Goal: Information Seeking & Learning: Learn about a topic

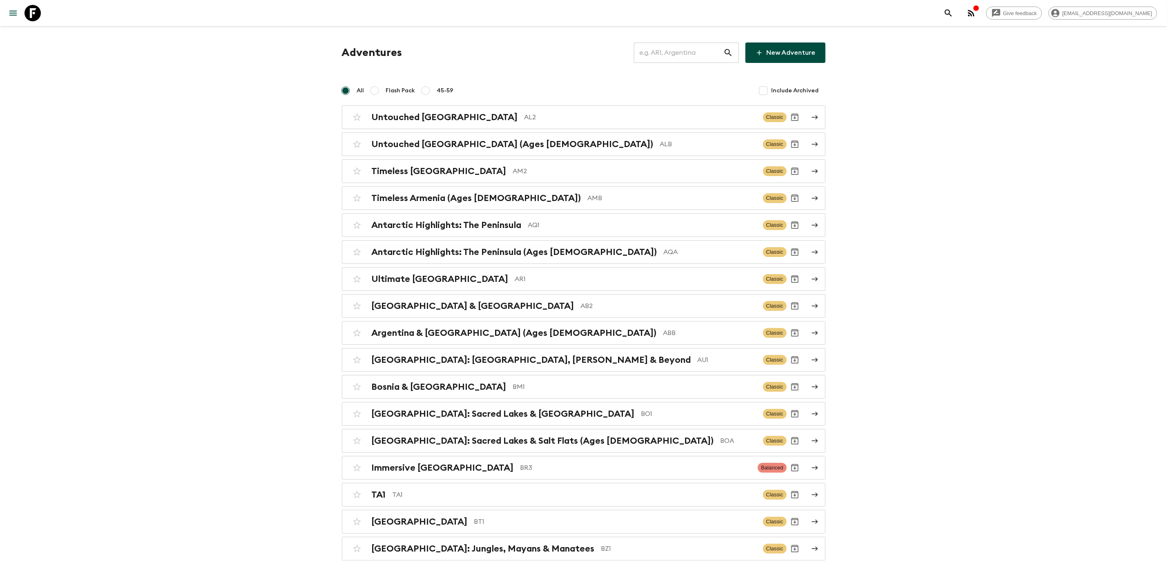
click at [653, 53] on input "text" at bounding box center [678, 52] width 89 height 23
click at [680, 55] on input "text" at bounding box center [678, 52] width 89 height 23
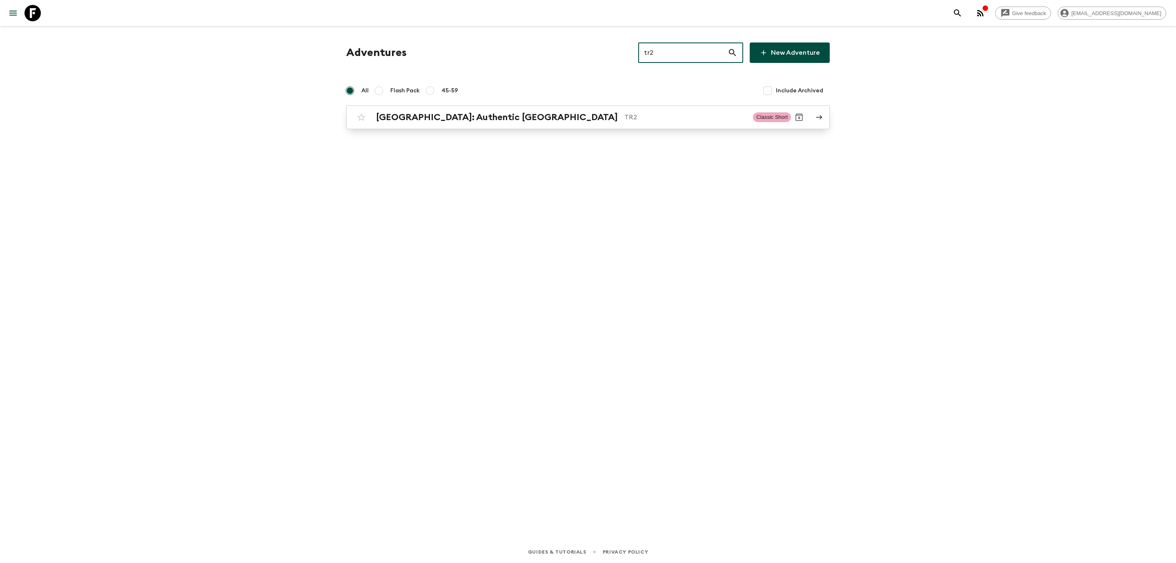
type input "tr2"
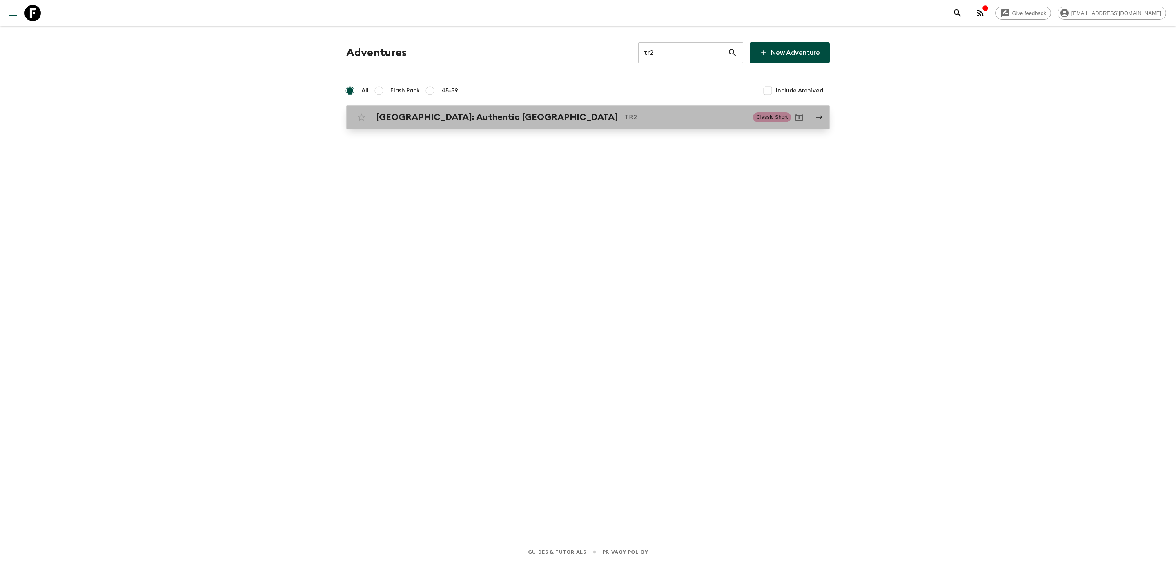
click at [624, 114] on p "TR2" at bounding box center [685, 117] width 122 height 10
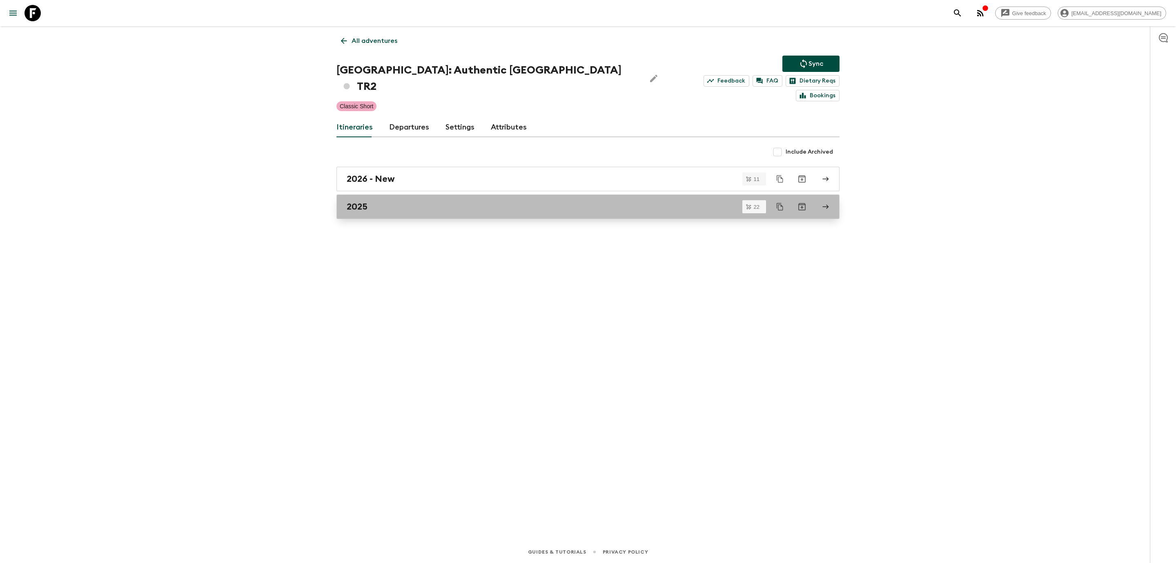
click at [362, 198] on link "2025" at bounding box center [587, 206] width 503 height 25
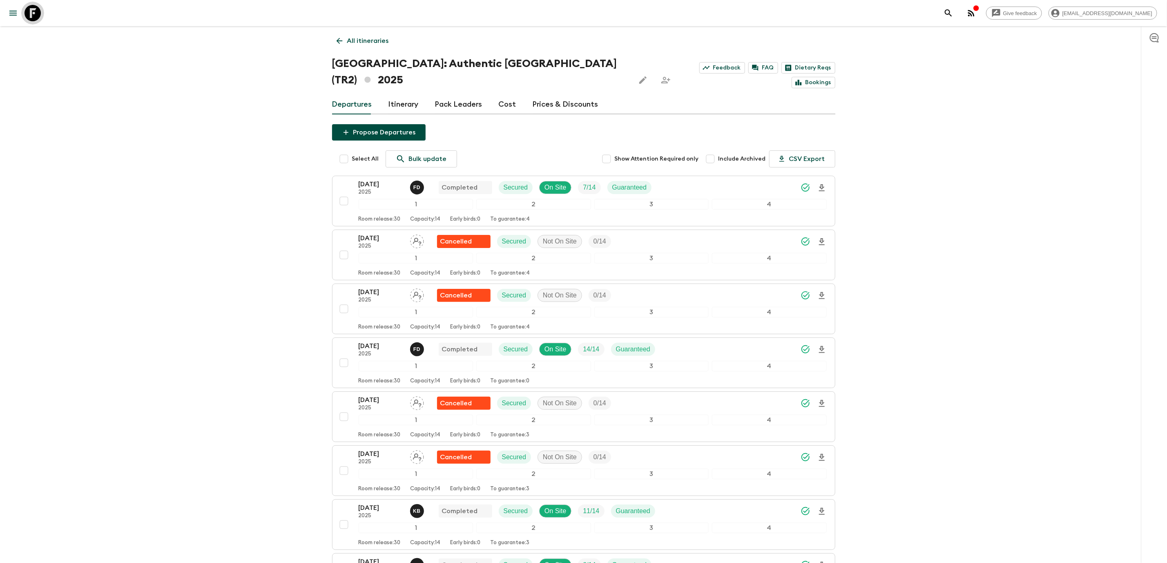
drag, startPoint x: 33, startPoint y: 10, endPoint x: 45, endPoint y: 19, distance: 15.0
click at [33, 10] on icon at bounding box center [33, 13] width 16 height 16
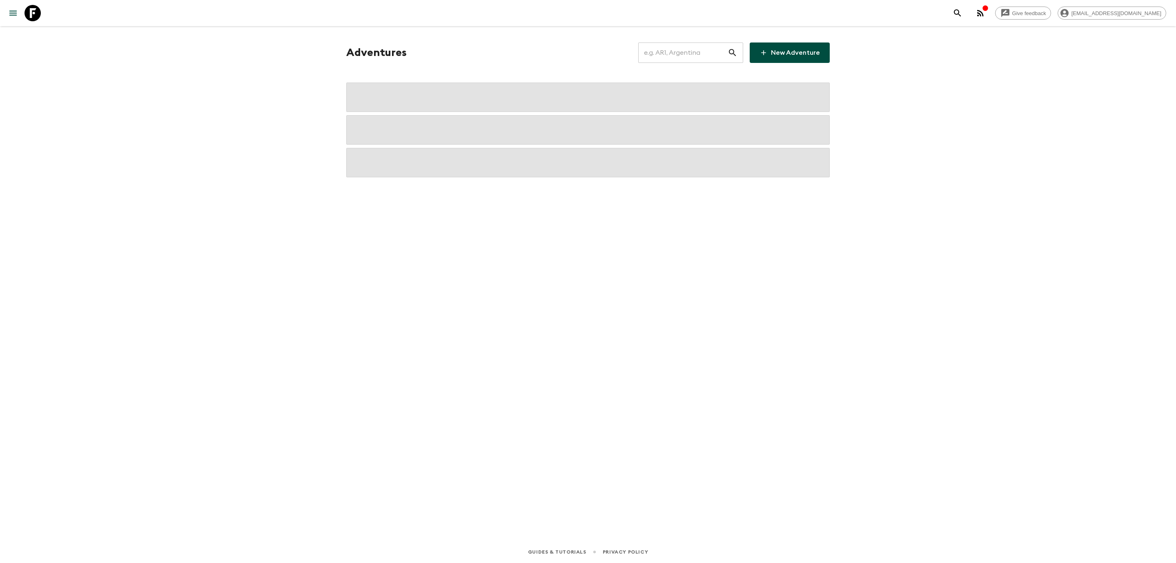
click at [690, 55] on input "text" at bounding box center [682, 52] width 89 height 23
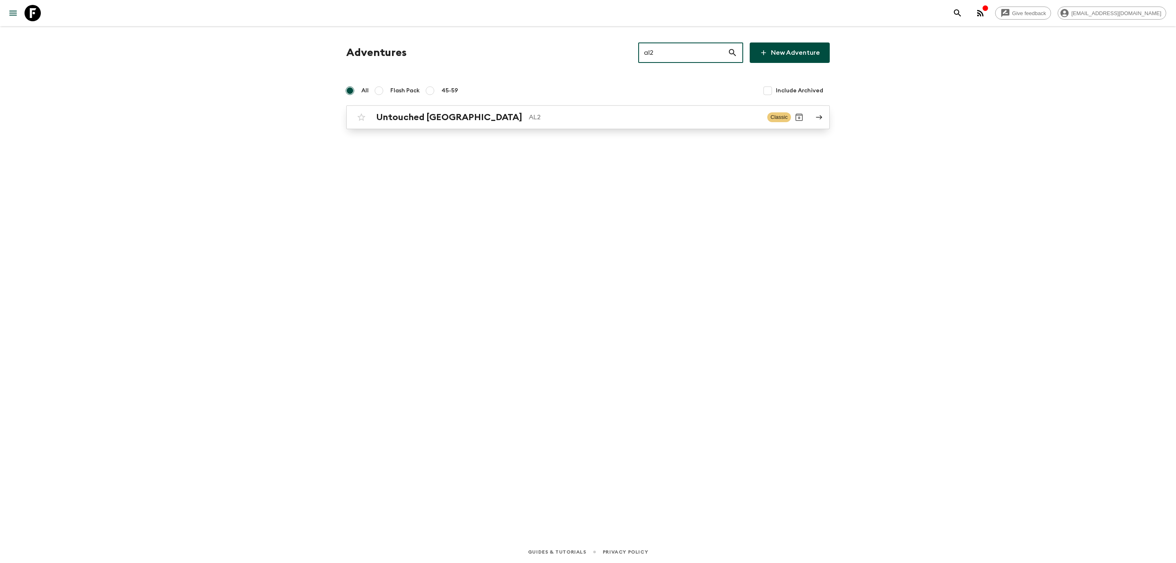
type input "al2"
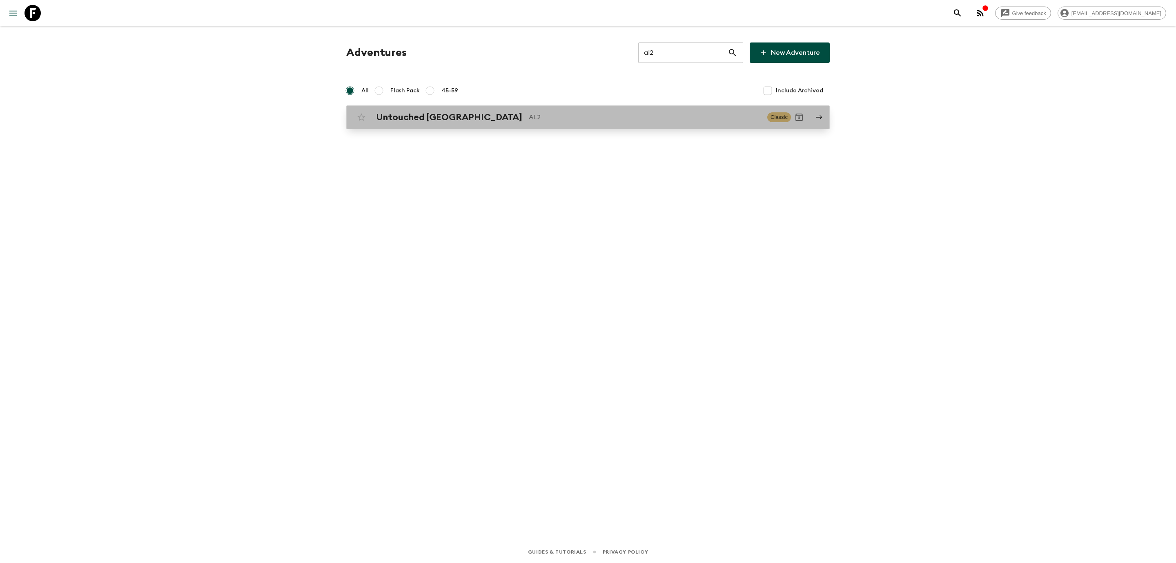
click at [443, 118] on h2 "Untouched [GEOGRAPHIC_DATA]" at bounding box center [449, 117] width 146 height 11
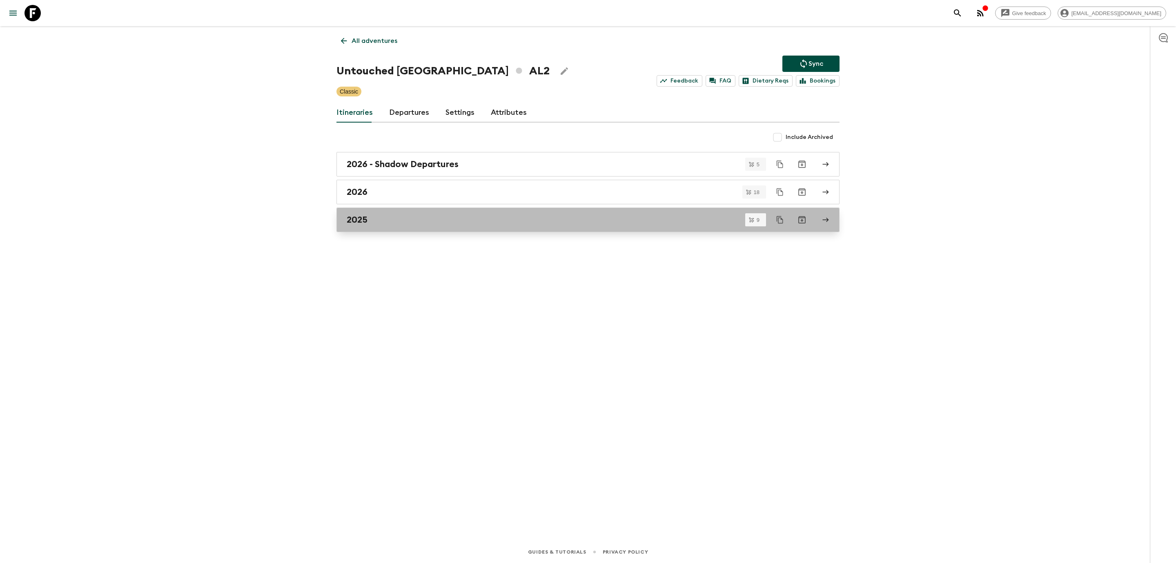
click at [355, 225] on h2 "2025" at bounding box center [357, 219] width 21 height 11
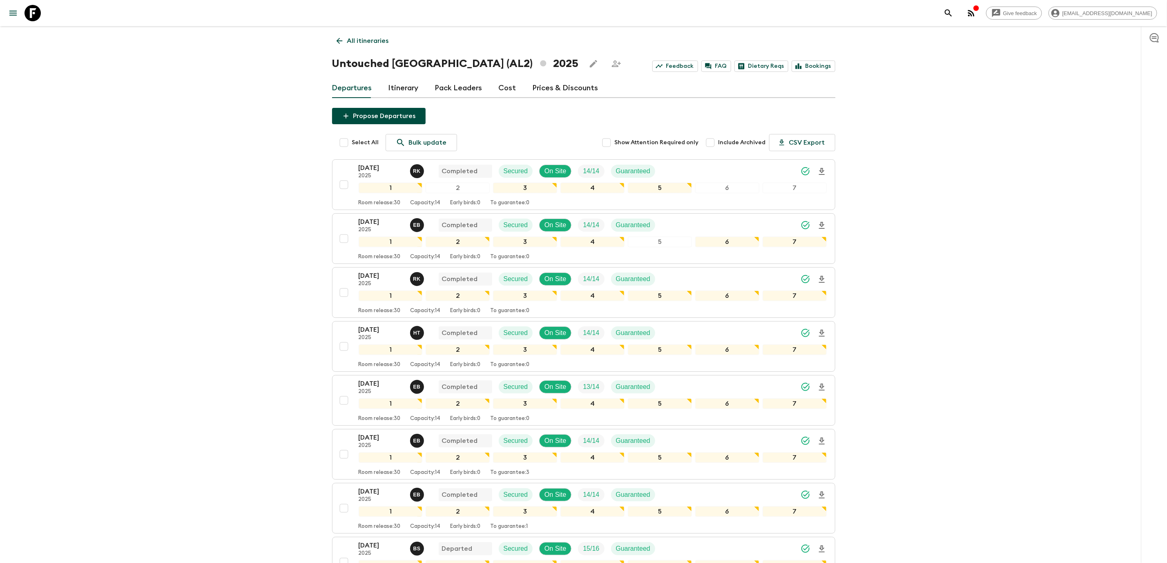
click at [158, 258] on div "Give feedback [EMAIL_ADDRESS][DOMAIN_NAME] All itineraries Untouched [GEOGRAPHI…" at bounding box center [583, 357] width 1167 height 715
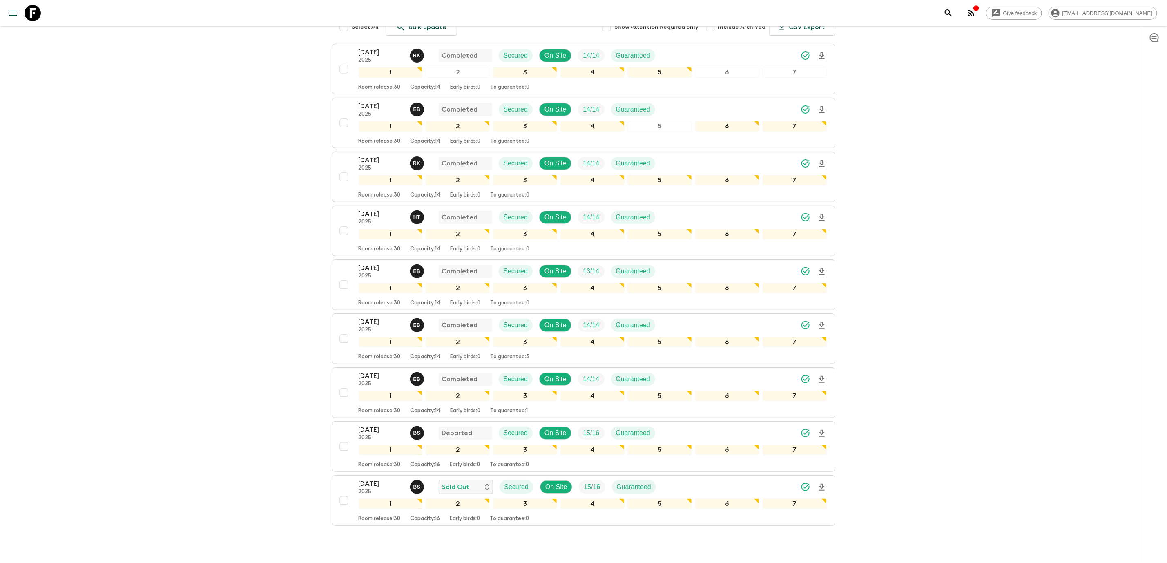
scroll to position [123, 0]
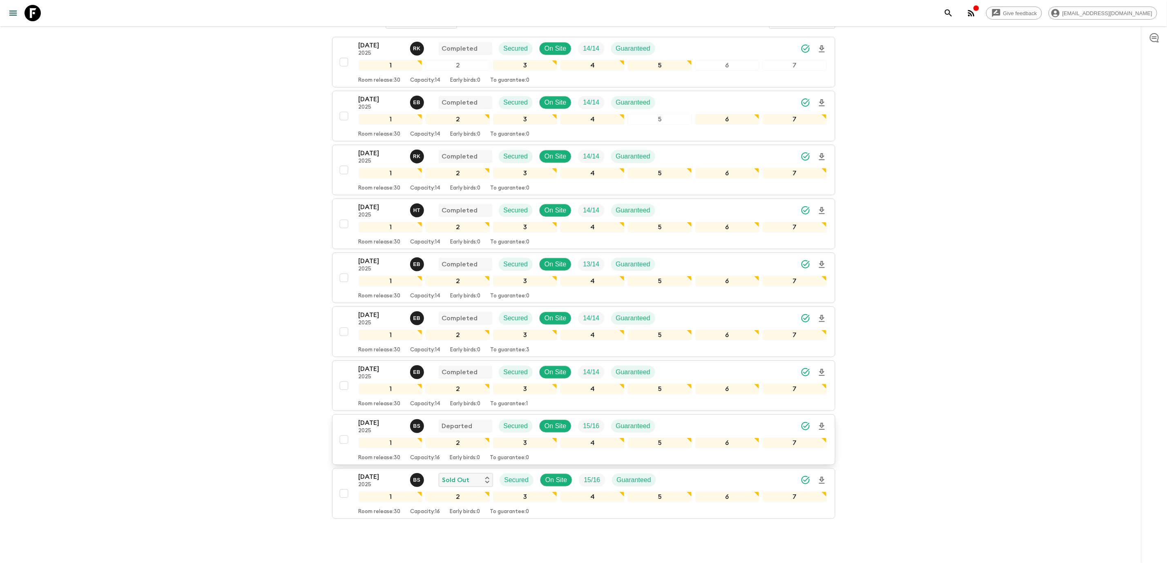
click at [364, 434] on p "2025" at bounding box center [381, 431] width 45 height 7
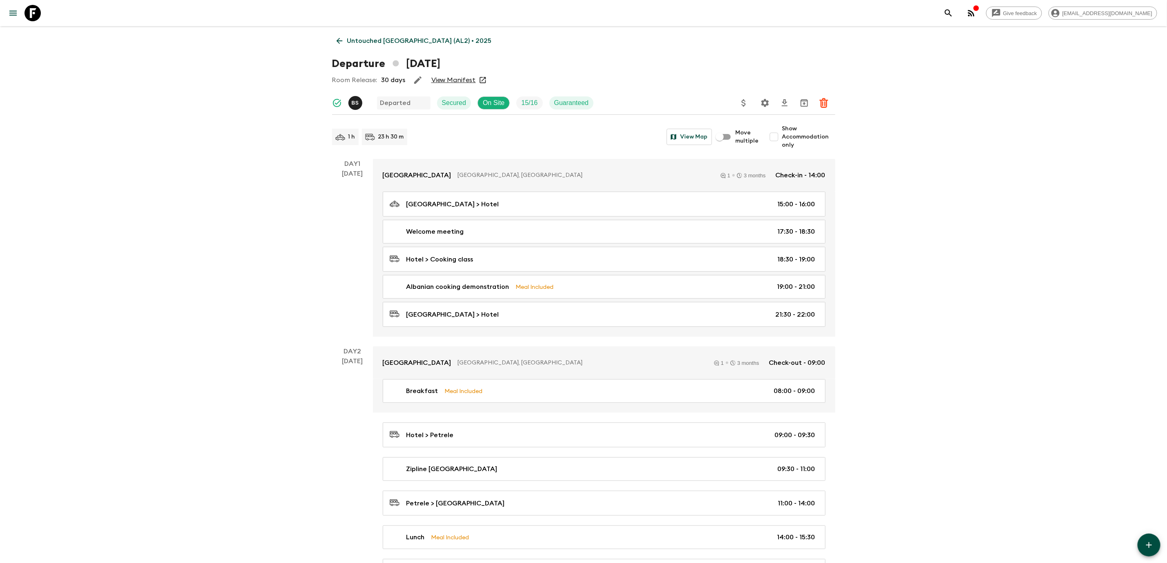
click at [461, 80] on link "View Manifest" at bounding box center [453, 80] width 45 height 8
click at [339, 39] on icon at bounding box center [339, 41] width 6 height 6
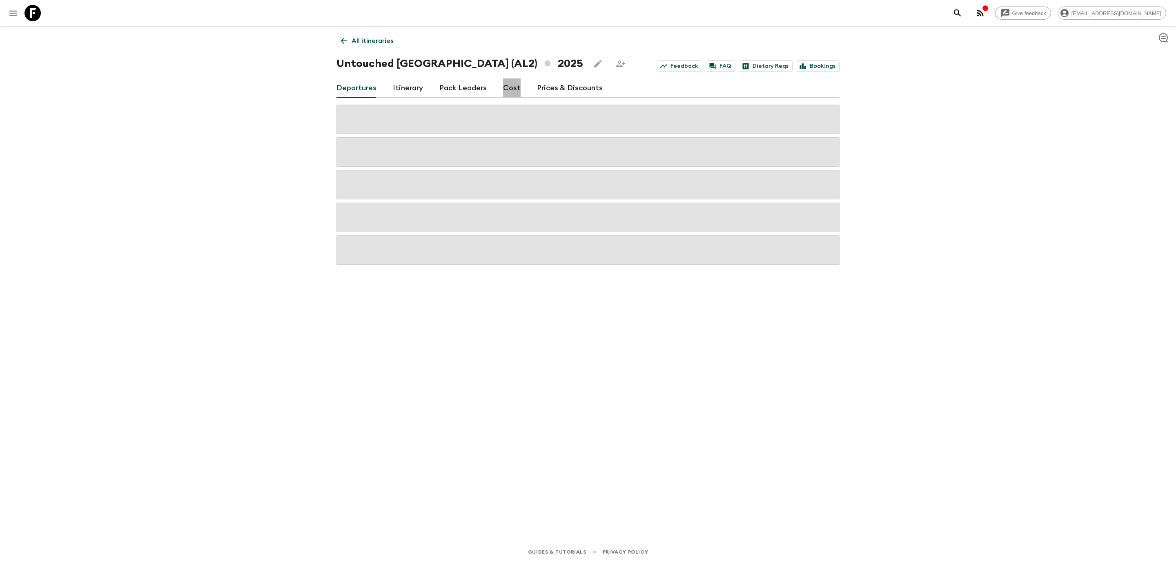
click at [511, 82] on link "Cost" at bounding box center [512, 88] width 18 height 20
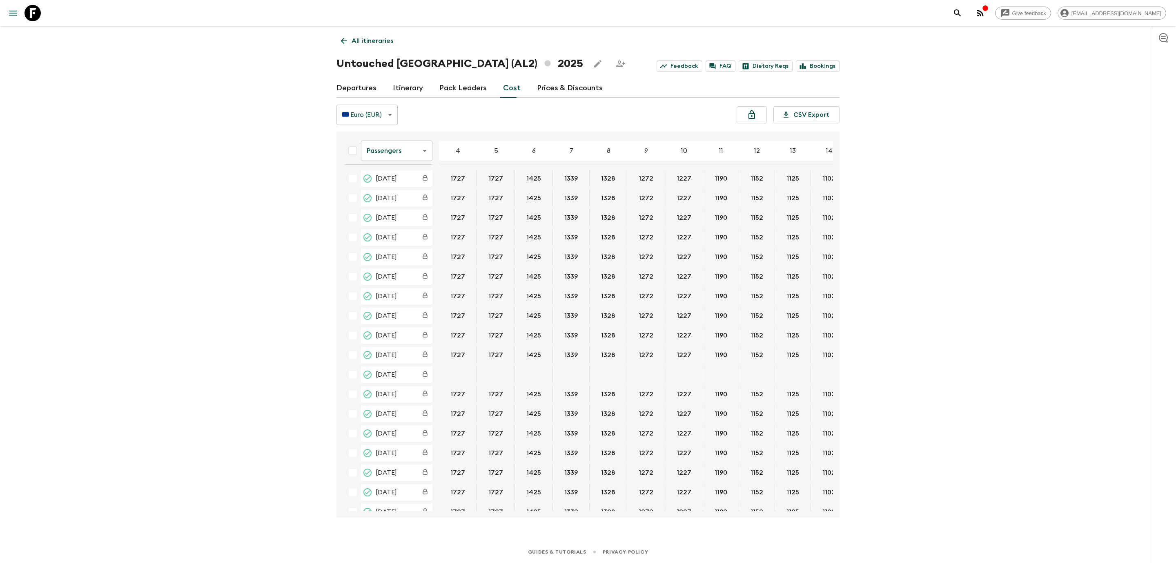
click at [214, 239] on div "Give feedback [PERSON_NAME][EMAIL_ADDRESS][DOMAIN_NAME] All itineraries Untouch…" at bounding box center [588, 281] width 1176 height 563
click at [32, 16] on icon at bounding box center [33, 13] width 16 height 16
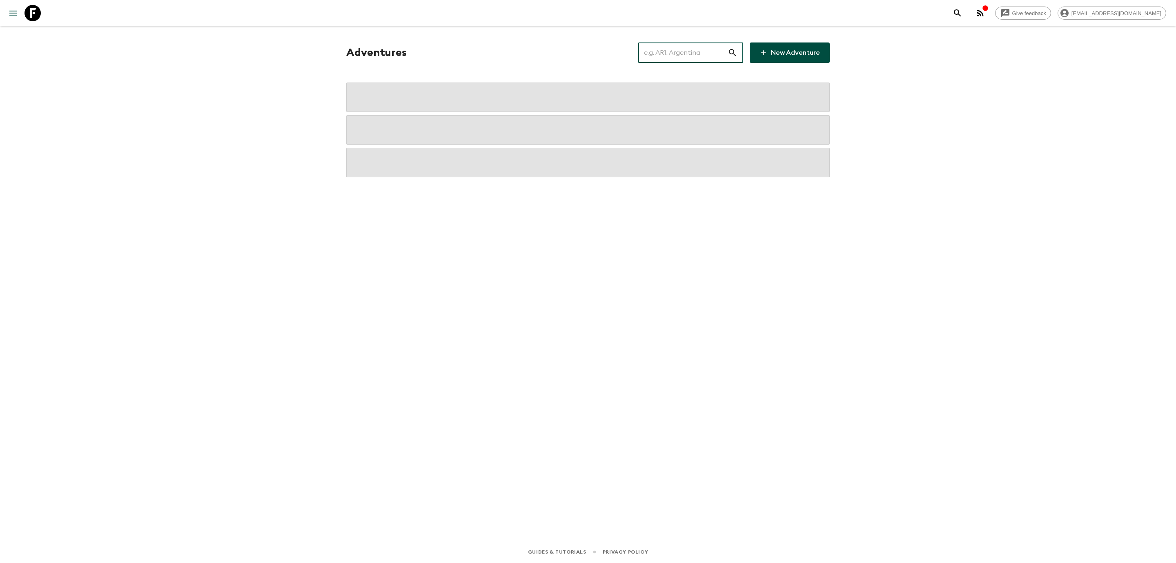
click at [680, 43] on input "text" at bounding box center [682, 52] width 89 height 23
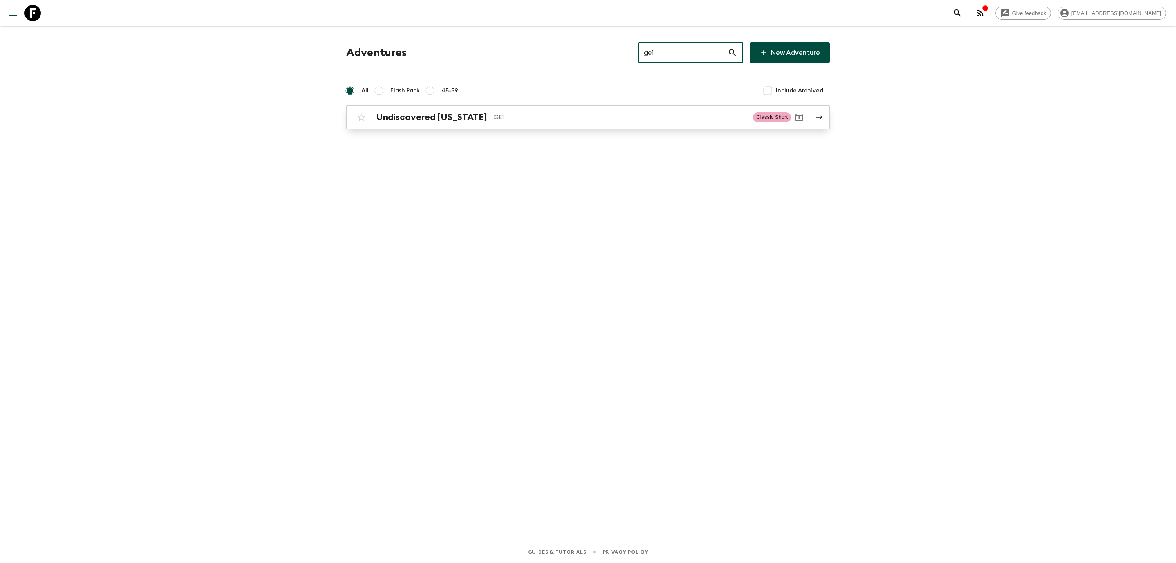
type input "ge1"
click at [494, 112] on p "GE1" at bounding box center [620, 117] width 253 height 10
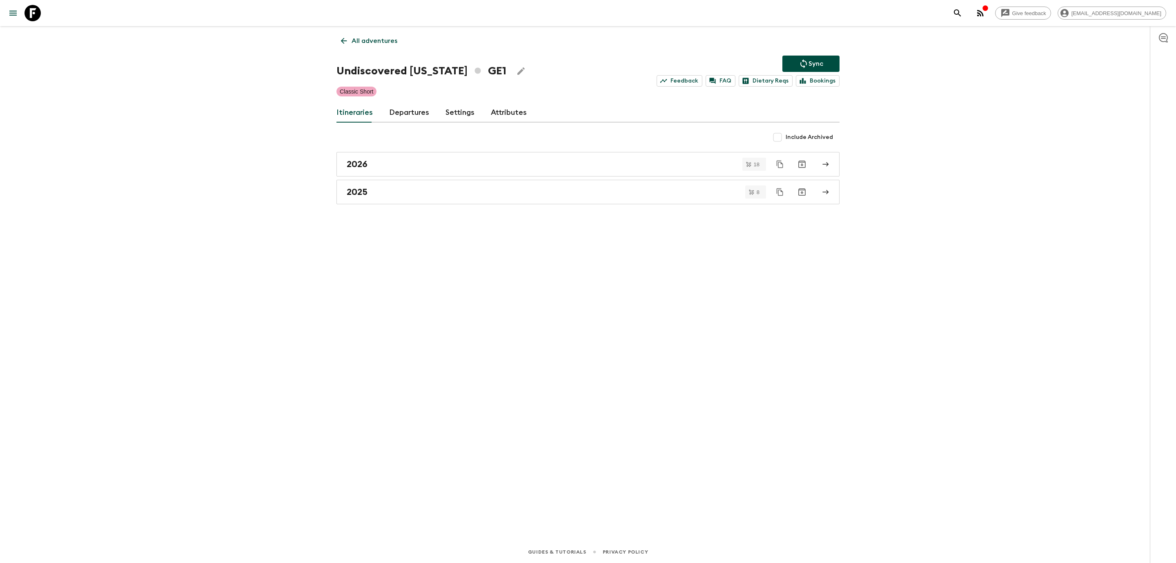
click at [226, 130] on div "Give feedback [EMAIL_ADDRESS][DOMAIN_NAME] All adventures Undiscovered [US_STAT…" at bounding box center [588, 281] width 1176 height 563
click at [361, 195] on h2 "2025" at bounding box center [357, 192] width 21 height 11
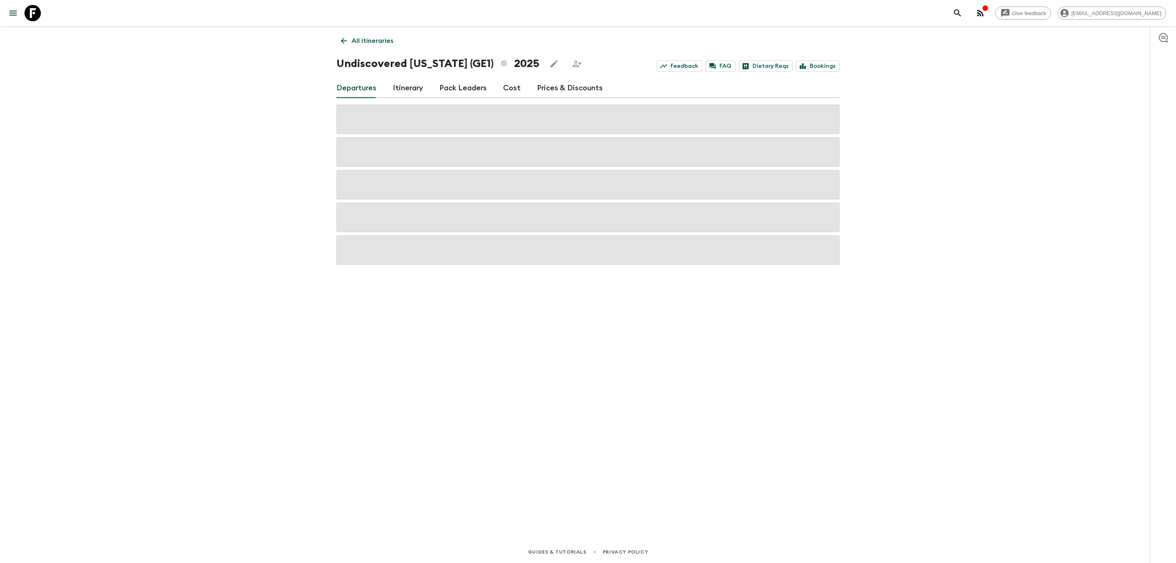
click at [236, 121] on div "Give feedback [EMAIL_ADDRESS][DOMAIN_NAME] All itineraries Undiscovered [US_STA…" at bounding box center [588, 281] width 1176 height 563
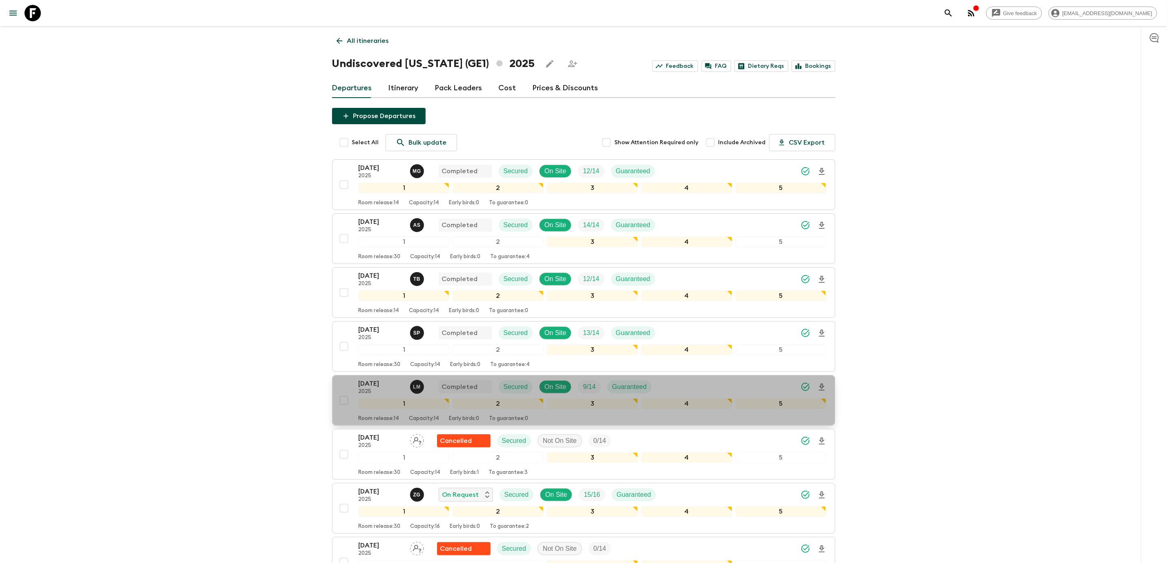
click at [390, 383] on p "[DATE]" at bounding box center [381, 384] width 45 height 10
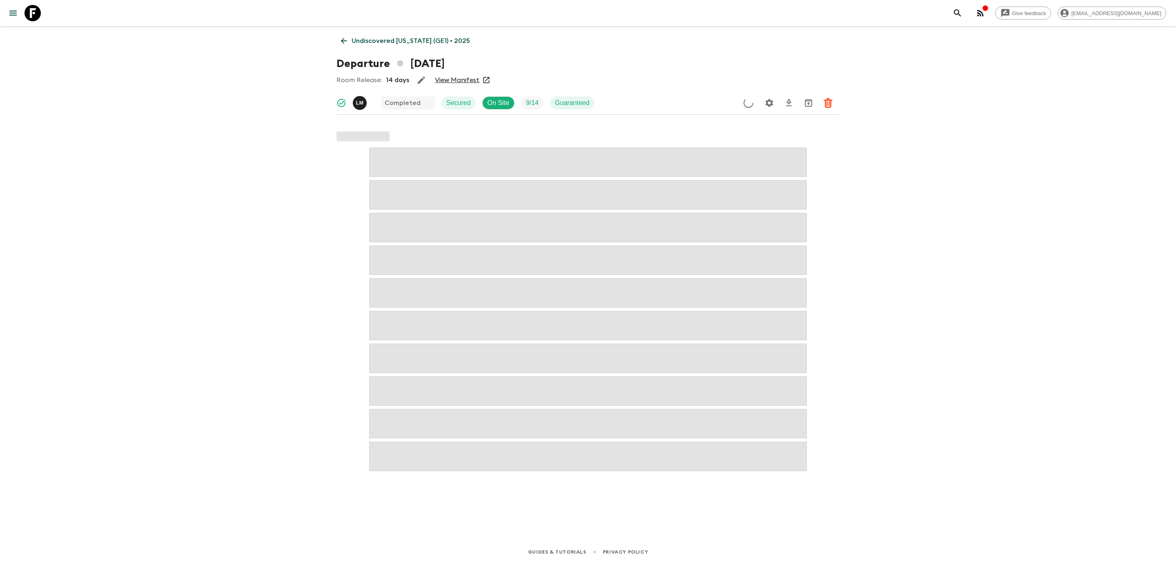
click at [453, 80] on link "View Manifest" at bounding box center [457, 80] width 45 height 8
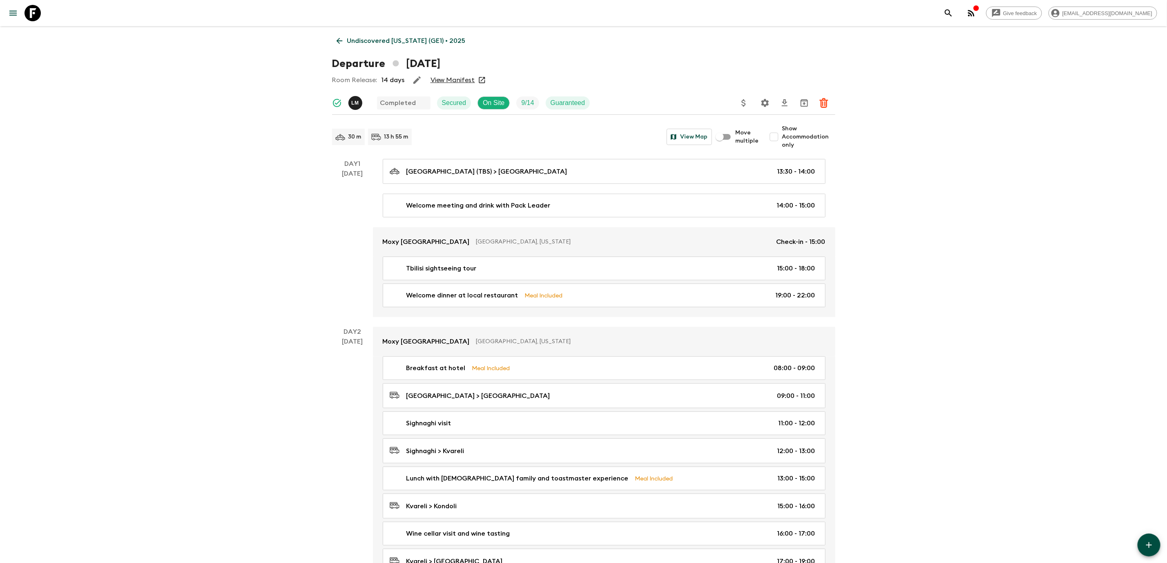
click at [339, 39] on icon at bounding box center [339, 41] width 6 height 6
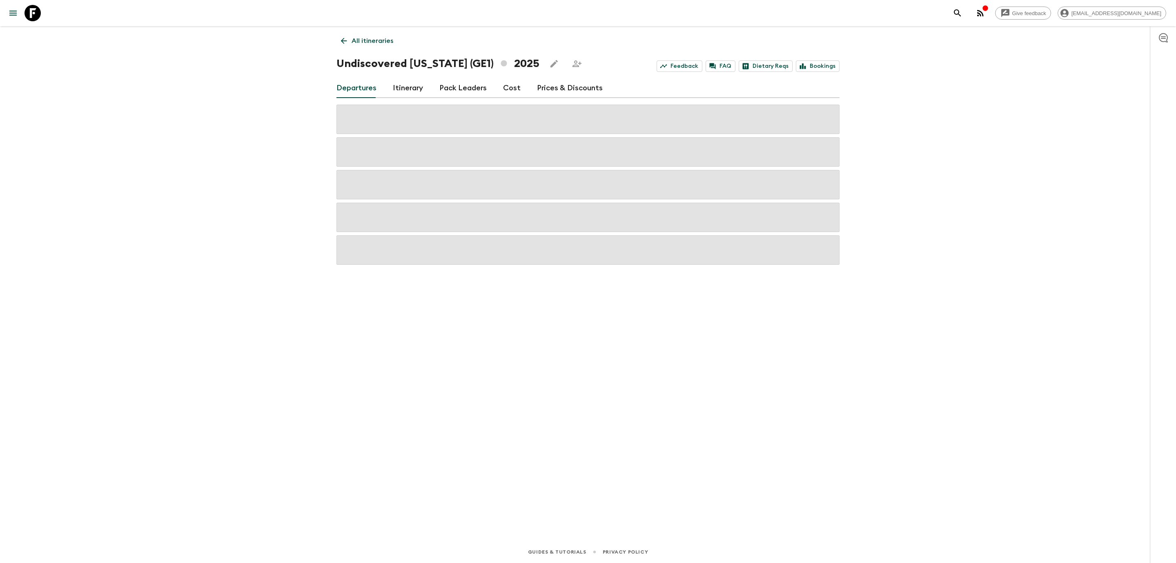
click at [505, 86] on link "Cost" at bounding box center [512, 88] width 18 height 20
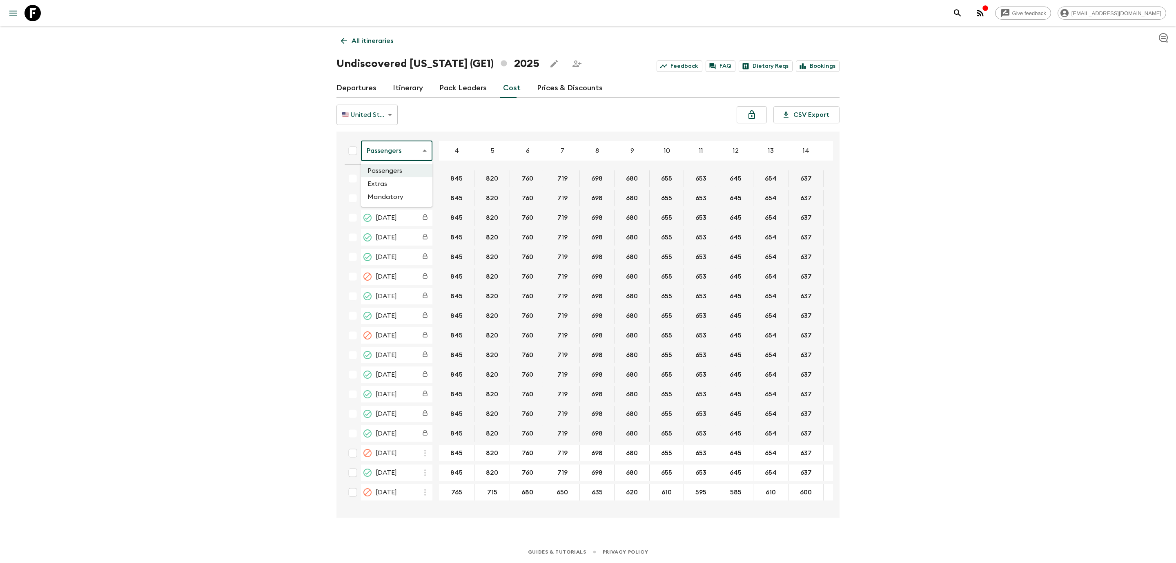
click at [383, 154] on body "Give feedback [EMAIL_ADDRESS][DOMAIN_NAME] All itineraries Undiscovered [US_STA…" at bounding box center [588, 281] width 1176 height 563
click at [391, 183] on li "Extras" at bounding box center [396, 183] width 71 height 13
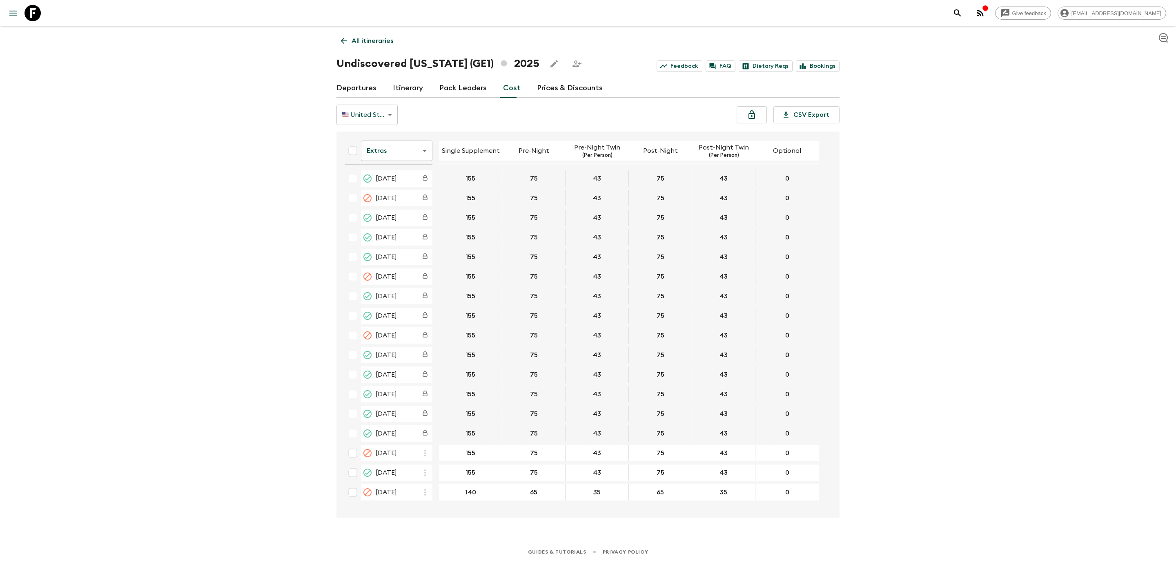
click at [265, 249] on div "Give feedback [EMAIL_ADDRESS][DOMAIN_NAME] All itineraries Undiscovered [US_STA…" at bounding box center [588, 281] width 1176 height 563
click at [310, 361] on div "Give feedback [EMAIL_ADDRESS][DOMAIN_NAME] All itineraries Undiscovered [US_STA…" at bounding box center [588, 281] width 1176 height 563
